Goal: Transaction & Acquisition: Subscribe to service/newsletter

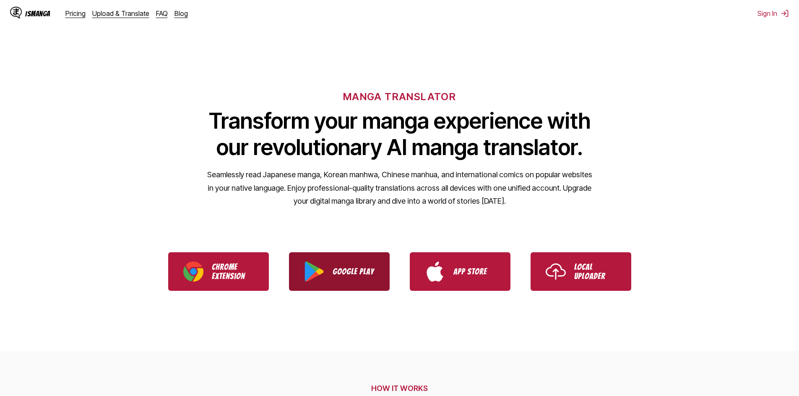
click at [351, 267] on p "Google Play" at bounding box center [354, 271] width 42 height 9
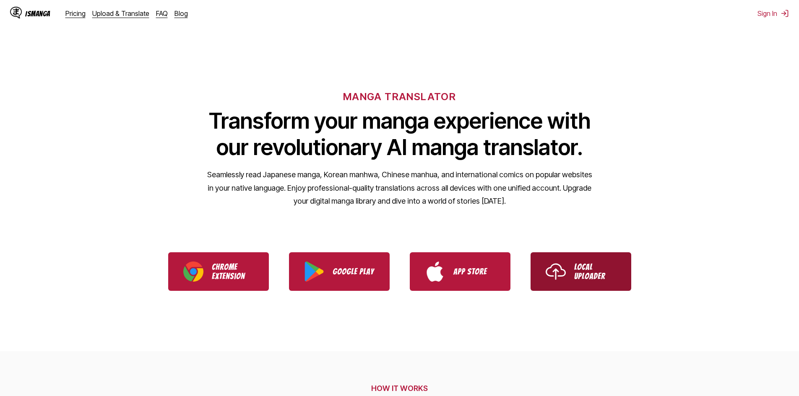
click at [595, 281] on link "Local Uploader" at bounding box center [580, 271] width 101 height 39
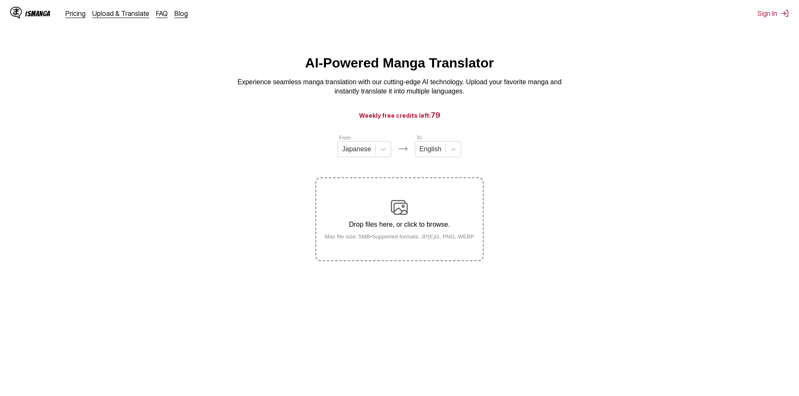
click at [398, 216] on img at bounding box center [399, 207] width 17 height 17
click at [0, 0] on input "Drop files here, or click to browse. Max file size: 5MB • Supported formats: JP…" at bounding box center [0, 0] width 0 height 0
click at [120, 10] on link "Upload & Translate" at bounding box center [120, 13] width 57 height 8
click at [60, 19] on link "IsManga" at bounding box center [37, 13] width 55 height 13
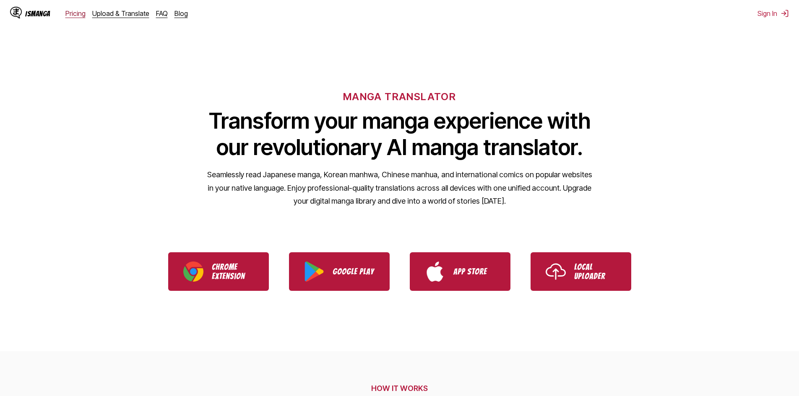
click at [73, 13] on link "Pricing" at bounding box center [75, 13] width 20 height 8
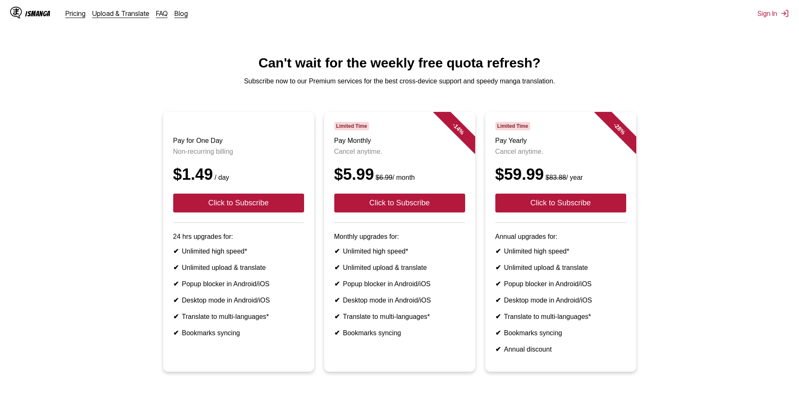
click at [338, 272] on li "✔ Unlimited upload & translate" at bounding box center [399, 268] width 131 height 8
click at [242, 272] on li "✔ Unlimited upload & translate" at bounding box center [238, 268] width 131 height 8
click at [239, 272] on li "✔ Unlimited upload & translate" at bounding box center [238, 268] width 131 height 8
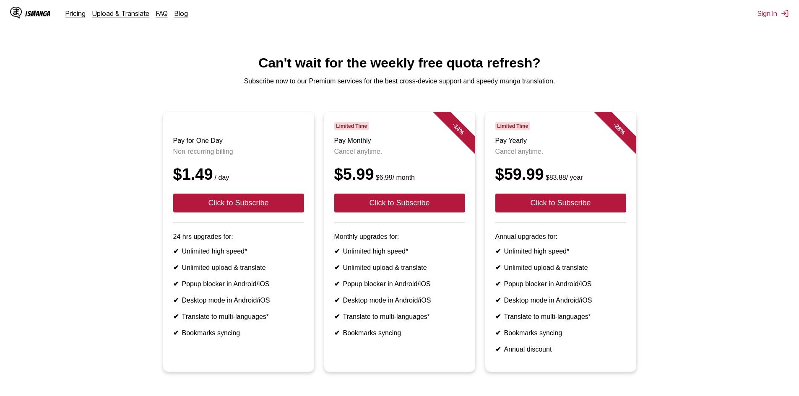
click at [239, 272] on li "✔ Unlimited upload & translate" at bounding box center [238, 268] width 131 height 8
click at [226, 257] on article "Pay for One Day Non-recurring billing $1.49 / day Click to Subscribe 24 hrs upg…" at bounding box center [238, 242] width 151 height 260
